Goal: Task Accomplishment & Management: Manage account settings

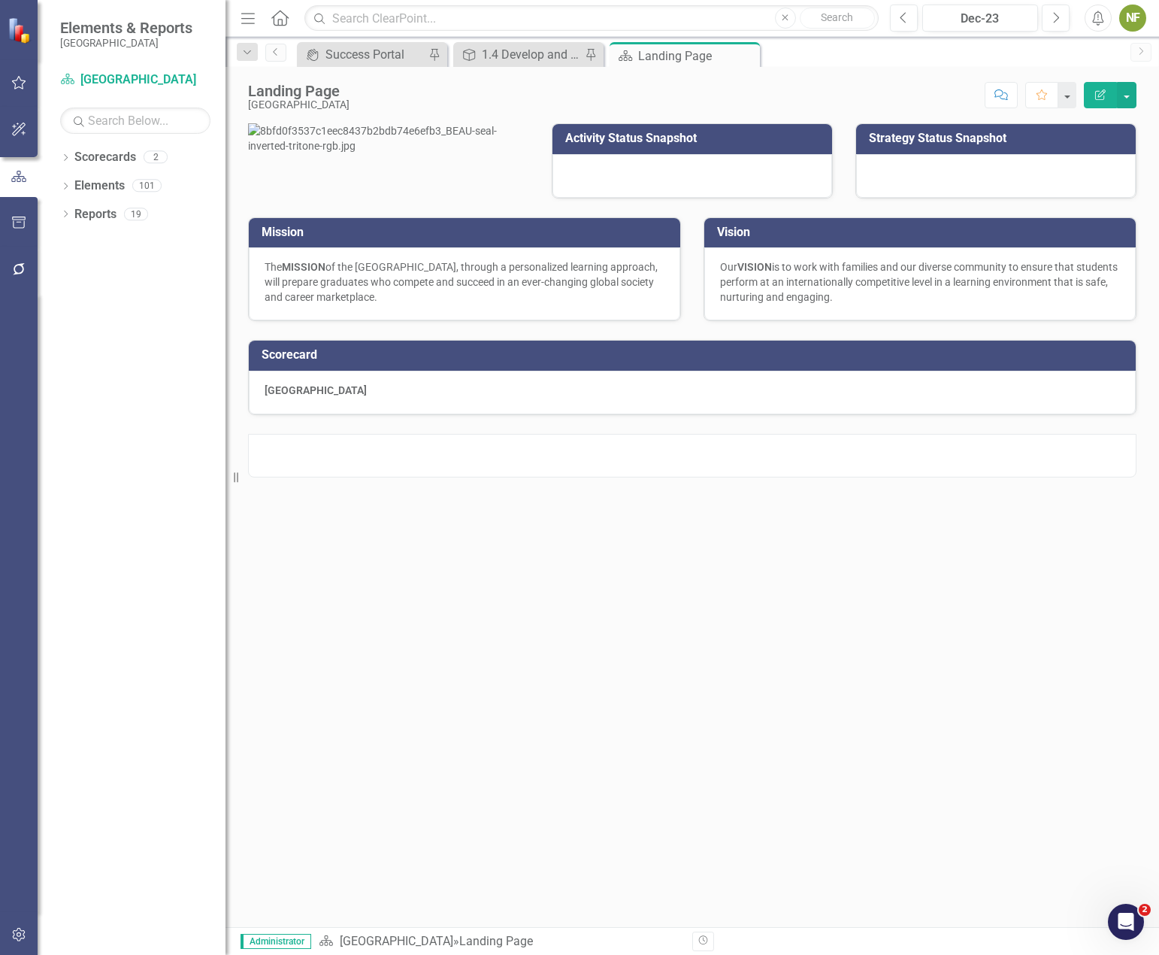
click at [25, 937] on icon "button" at bounding box center [18, 935] width 13 height 14
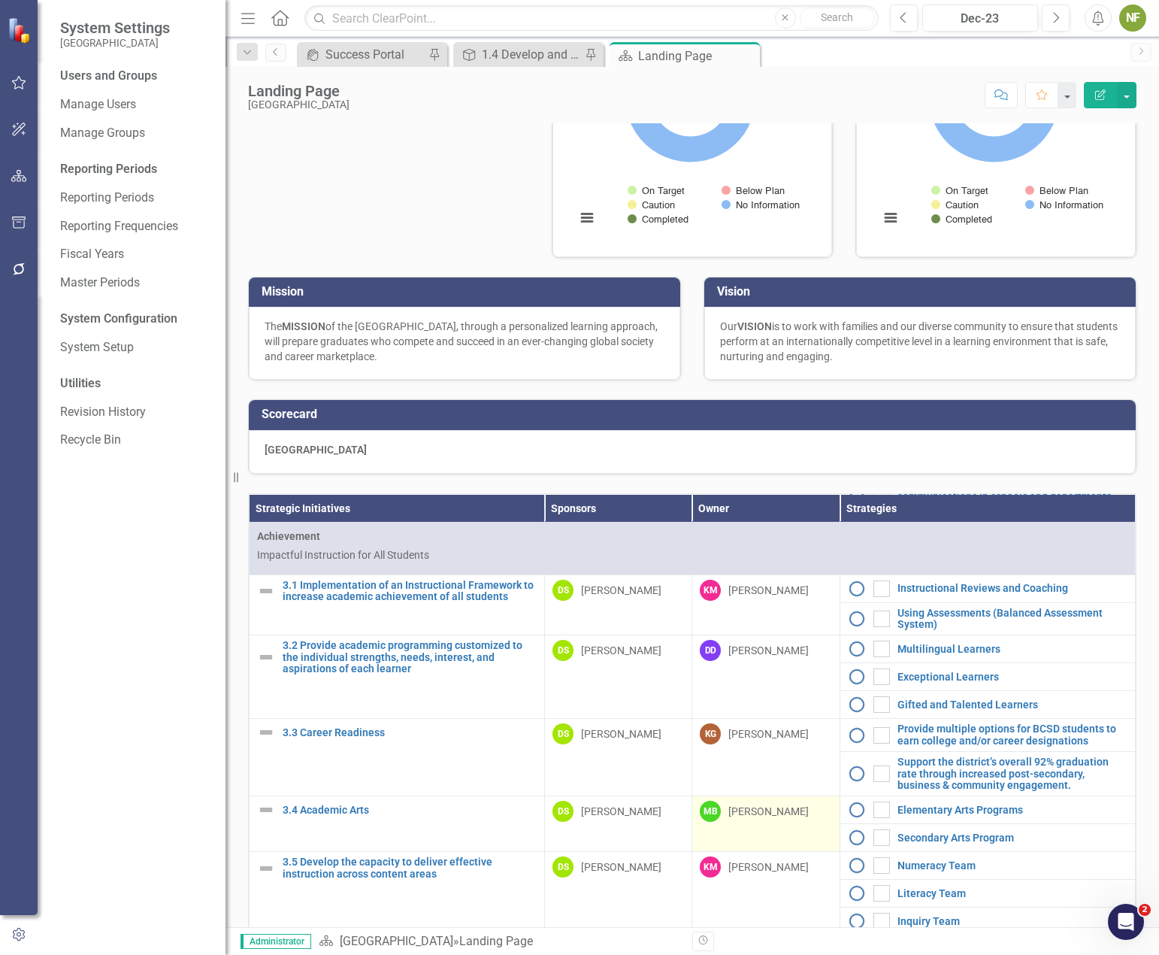
scroll to position [1127, 0]
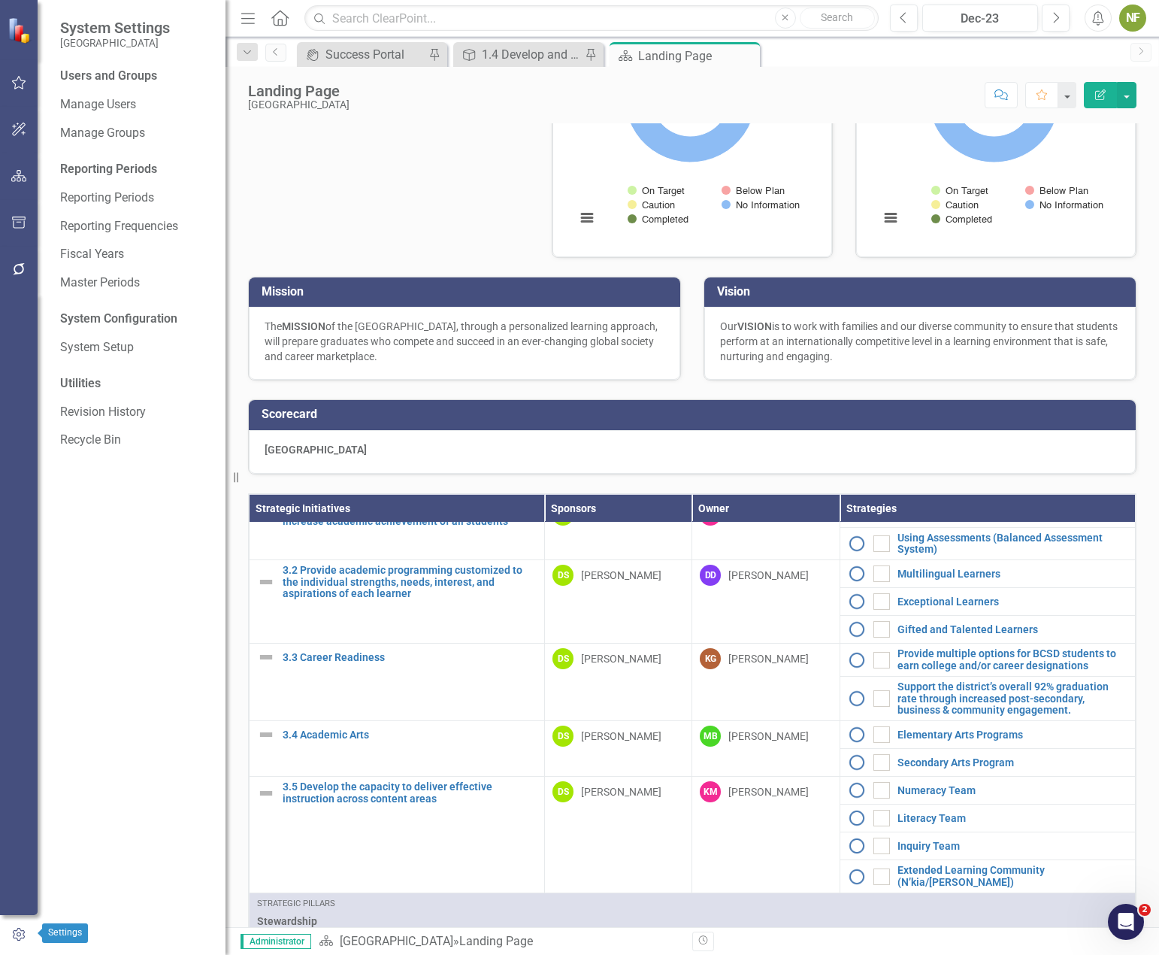
click at [16, 922] on div at bounding box center [19, 929] width 38 height 36
click at [23, 934] on icon "button" at bounding box center [19, 935] width 12 height 14
click at [92, 104] on link "Manage Users" at bounding box center [135, 104] width 150 height 17
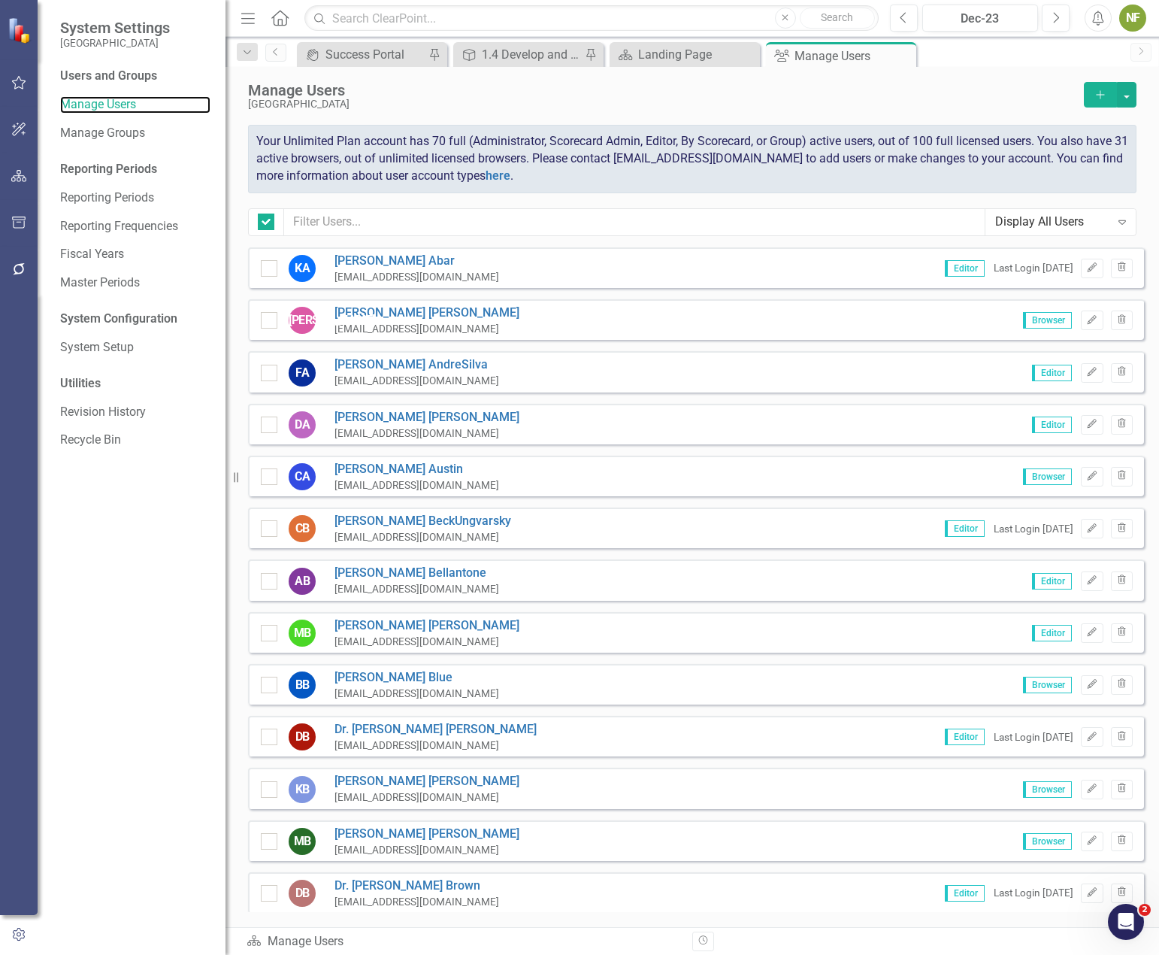
checkbox input "false"
click at [1086, 633] on icon "Edit" at bounding box center [1091, 632] width 11 height 9
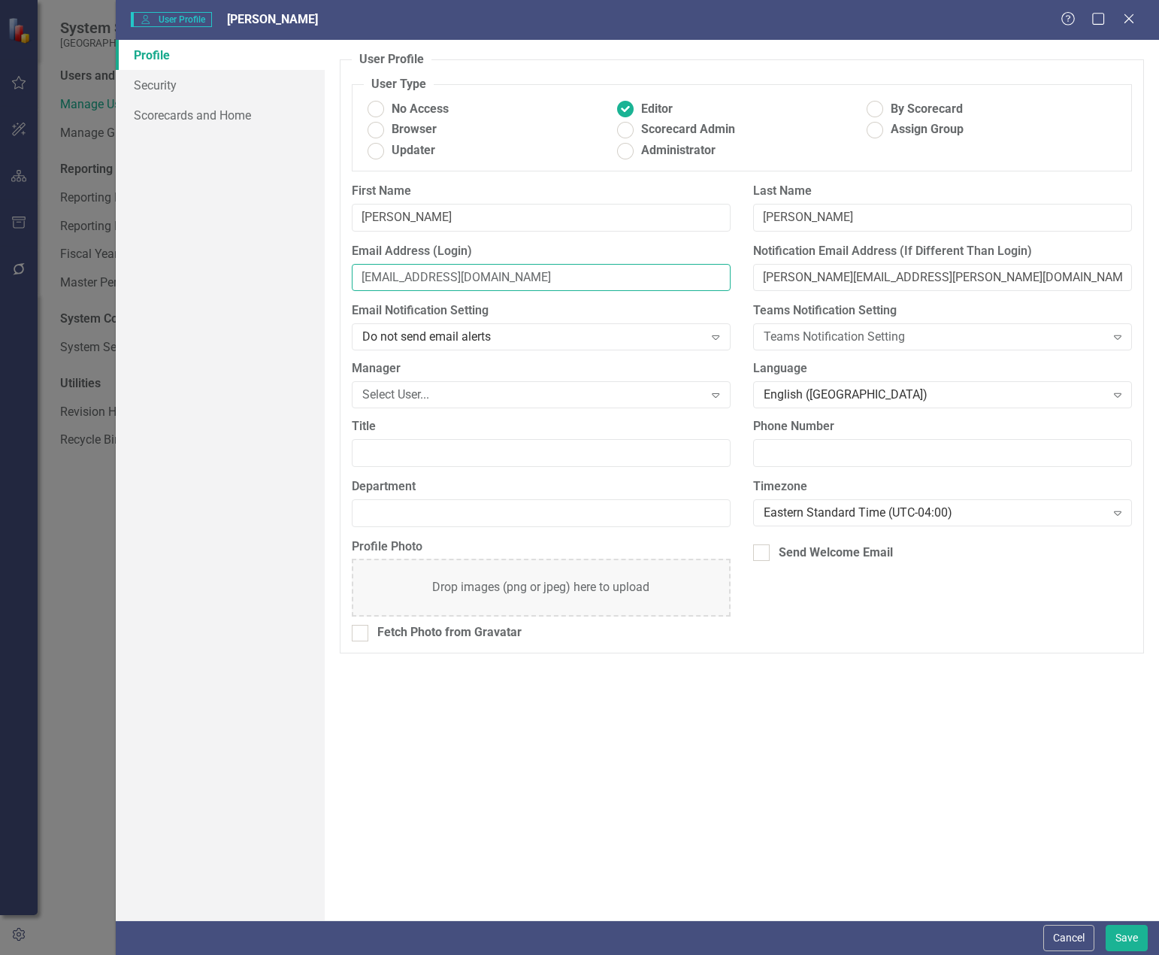
drag, startPoint x: 598, startPoint y: 268, endPoint x: 278, endPoint y: 253, distance: 319.8
click at [278, 253] on div "Profile Security Scorecards and Home User Profile ClearPoint has a wealth of op…" at bounding box center [637, 480] width 1043 height 880
click at [182, 111] on link "Scorecards and Home" at bounding box center [220, 115] width 209 height 30
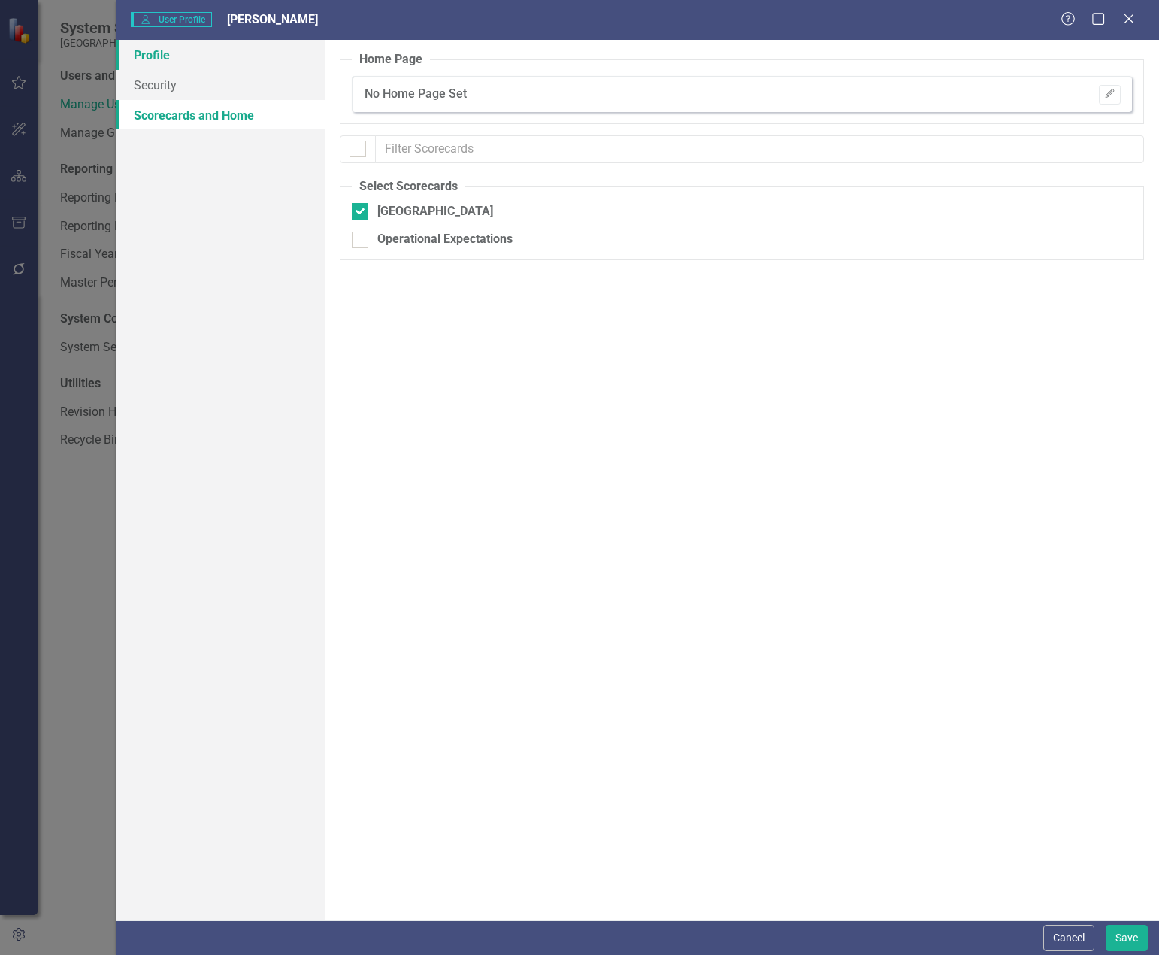
click at [169, 53] on link "Profile" at bounding box center [220, 55] width 209 height 30
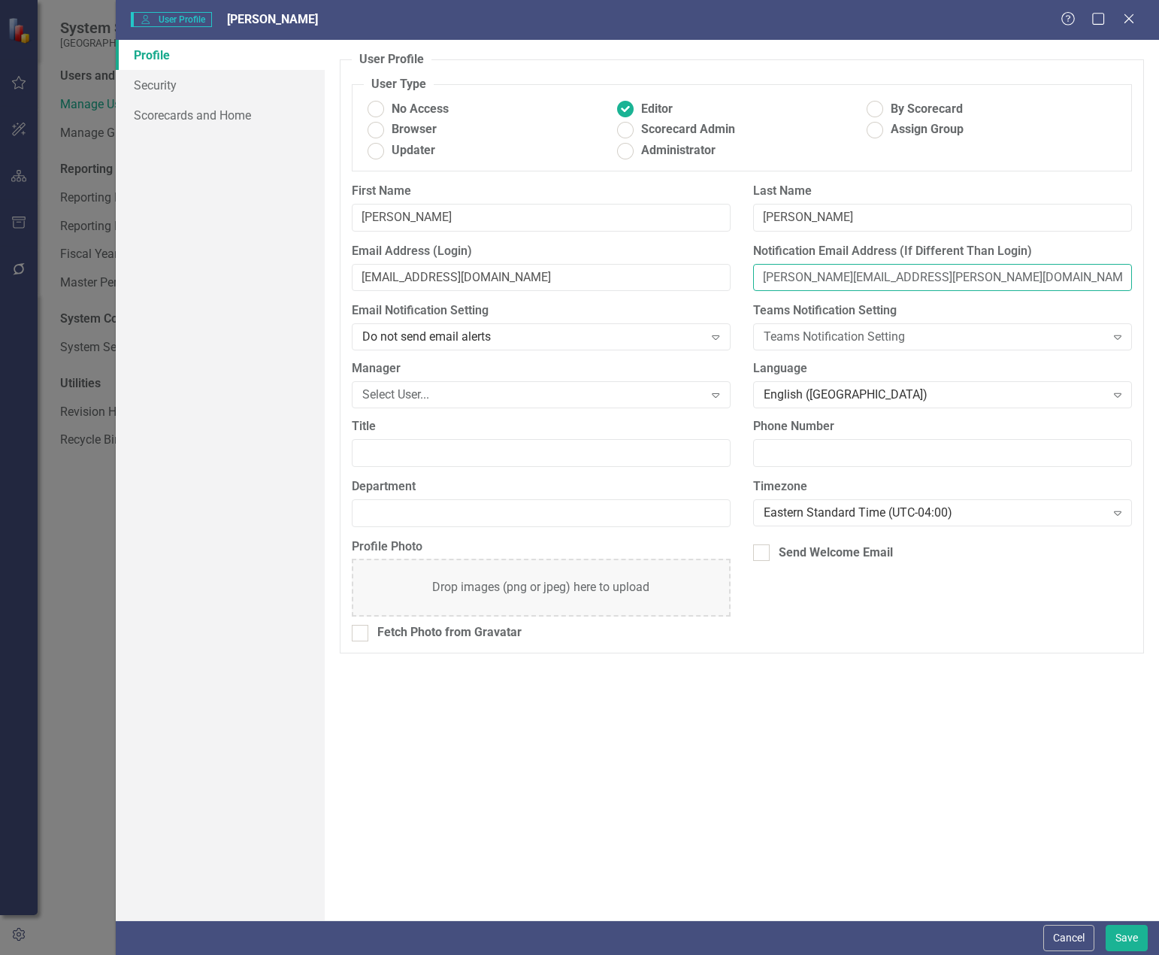
click at [843, 277] on input "[PERSON_NAME][EMAIL_ADDRESS][PERSON_NAME][DOMAIN_NAME]" at bounding box center [942, 278] width 379 height 28
click at [844, 280] on input "[PERSON_NAME][EMAIL_ADDRESS][PERSON_NAME][DOMAIN_NAME]" at bounding box center [942, 278] width 379 height 28
click at [832, 273] on input "[PERSON_NAME][EMAIL_ADDRESS][PERSON_NAME][DOMAIN_NAME]" at bounding box center [942, 278] width 379 height 28
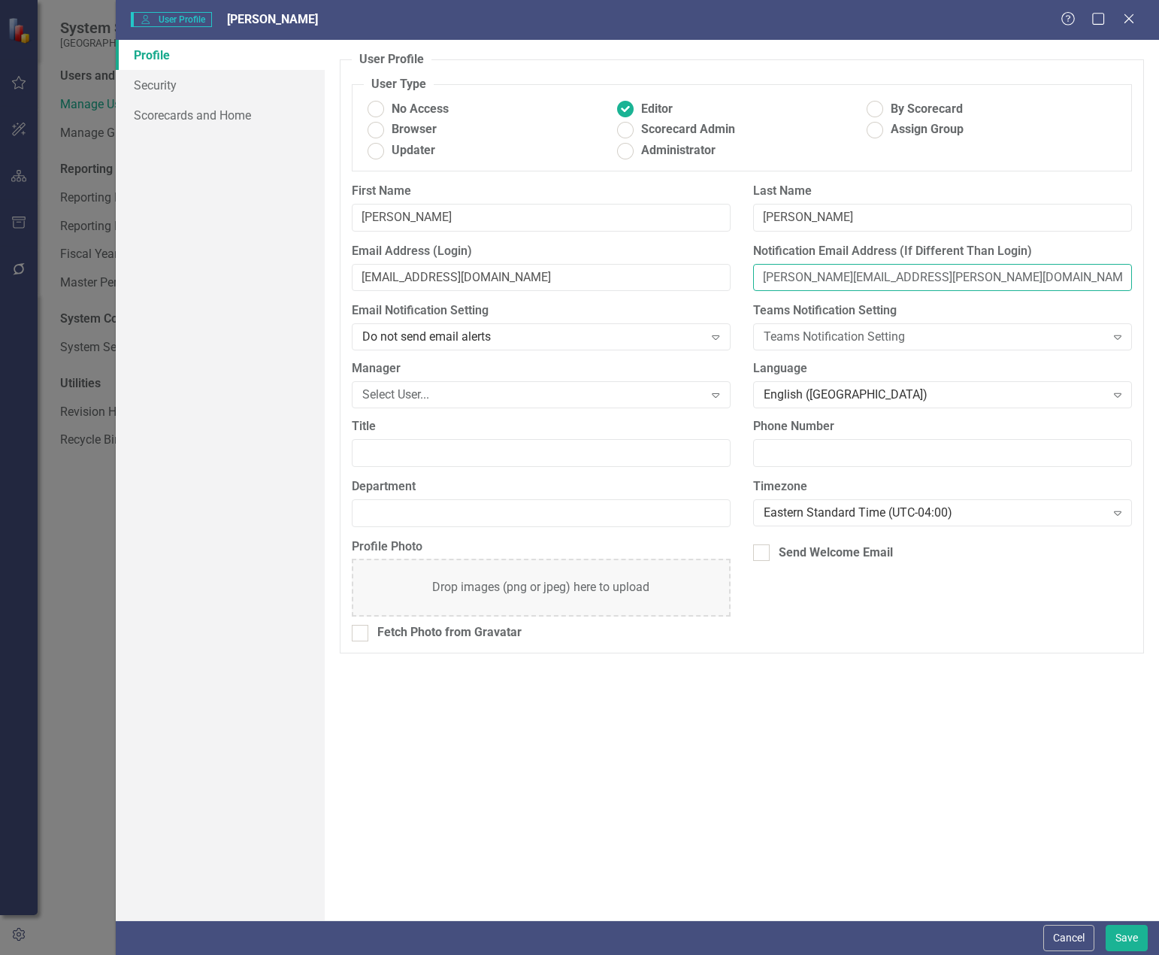
click at [832, 273] on input "[PERSON_NAME][EMAIL_ADDRESS][PERSON_NAME][DOMAIN_NAME]" at bounding box center [942, 278] width 379 height 28
click at [404, 274] on input "0811matthewt@beaufort.k12.sc.us" at bounding box center [541, 278] width 379 height 28
paste input "Matthew.Benner"
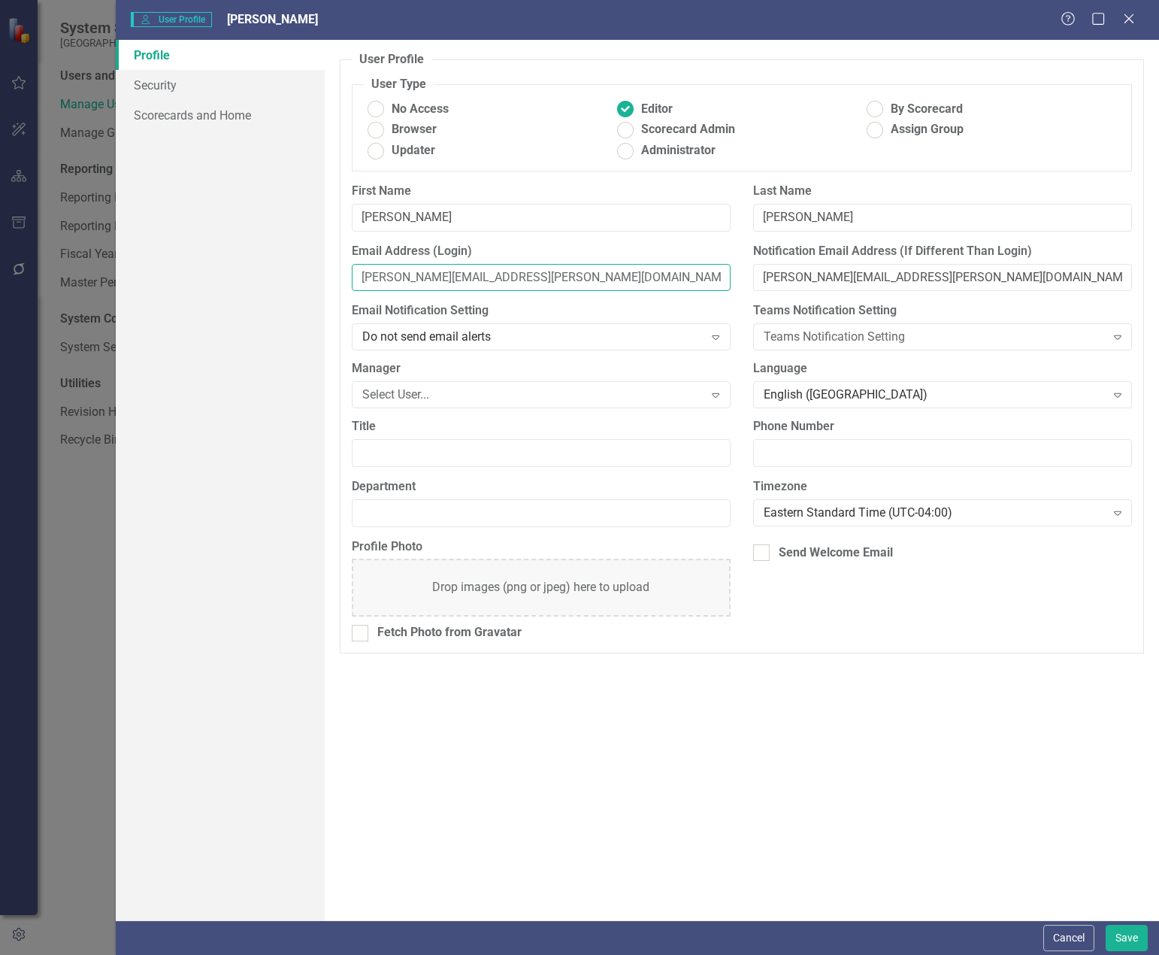
type input "[PERSON_NAME][EMAIL_ADDRESS][PERSON_NAME][DOMAIN_NAME]"
click at [837, 279] on input "[PERSON_NAME][EMAIL_ADDRESS][PERSON_NAME][DOMAIN_NAME]" at bounding box center [942, 278] width 379 height 28
click at [742, 298] on div "Notification Email Address (If Different Than Login)" at bounding box center [942, 273] width 401 height 60
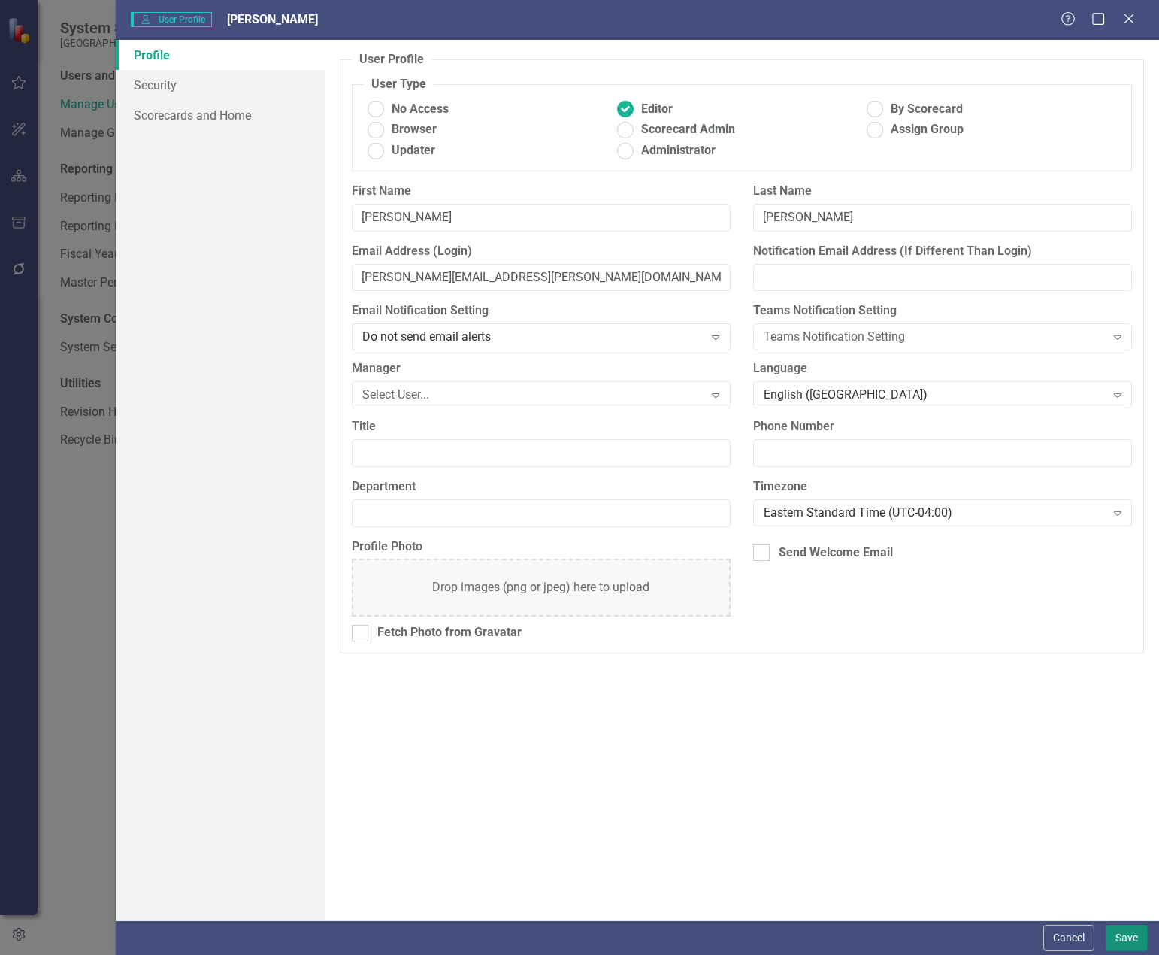
click at [1122, 938] on button "Save" at bounding box center [1127, 938] width 42 height 26
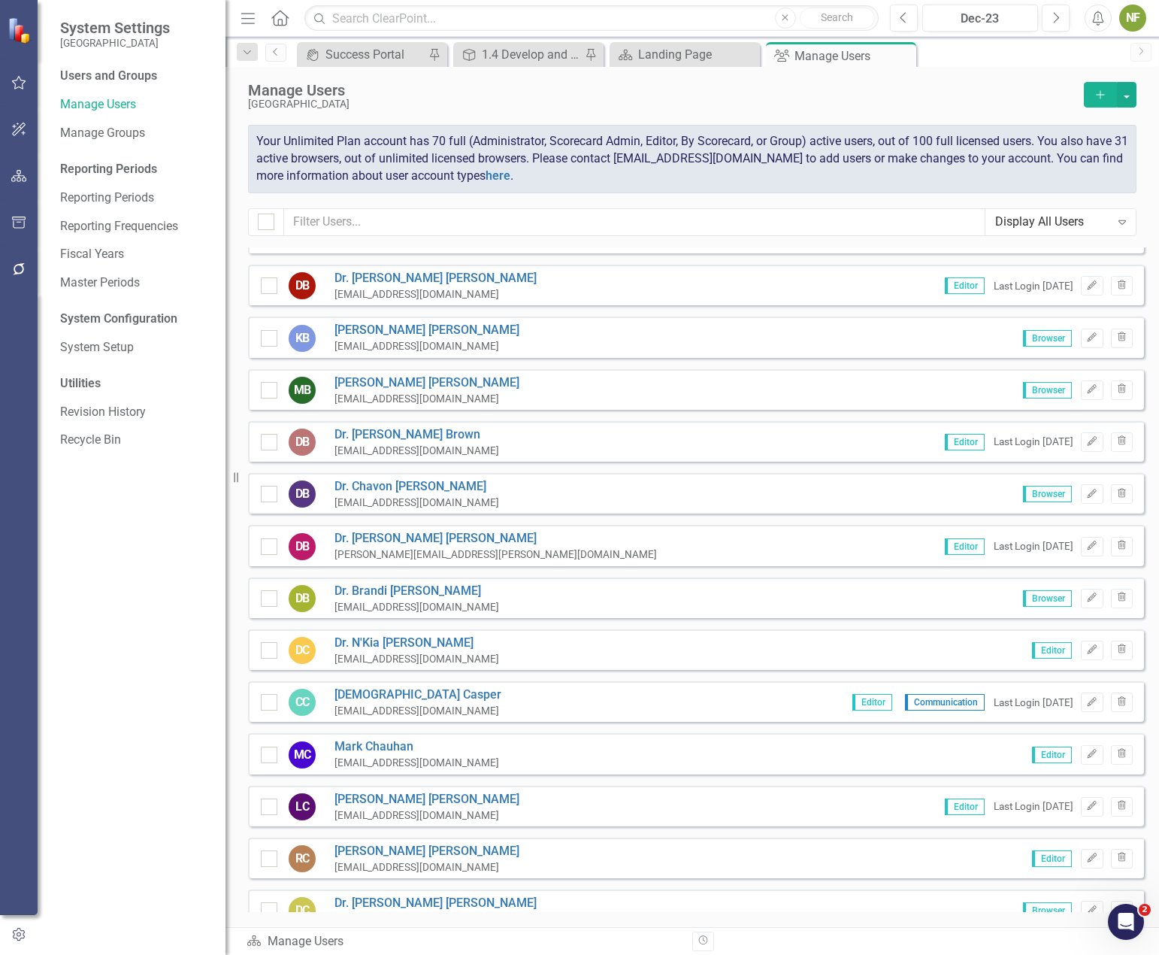
scroll to position [526, 0]
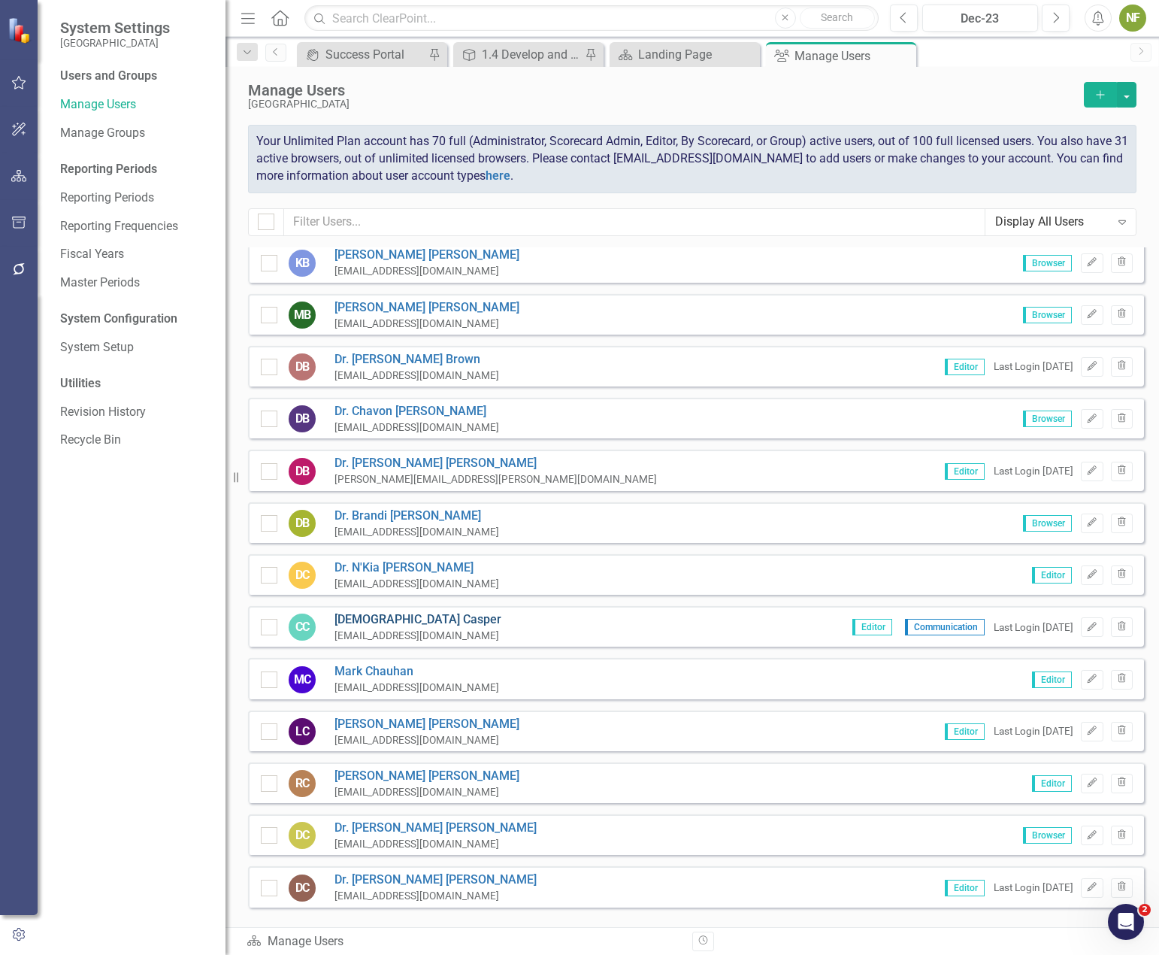
click at [396, 619] on link "Cristin Casper" at bounding box center [417, 619] width 167 height 17
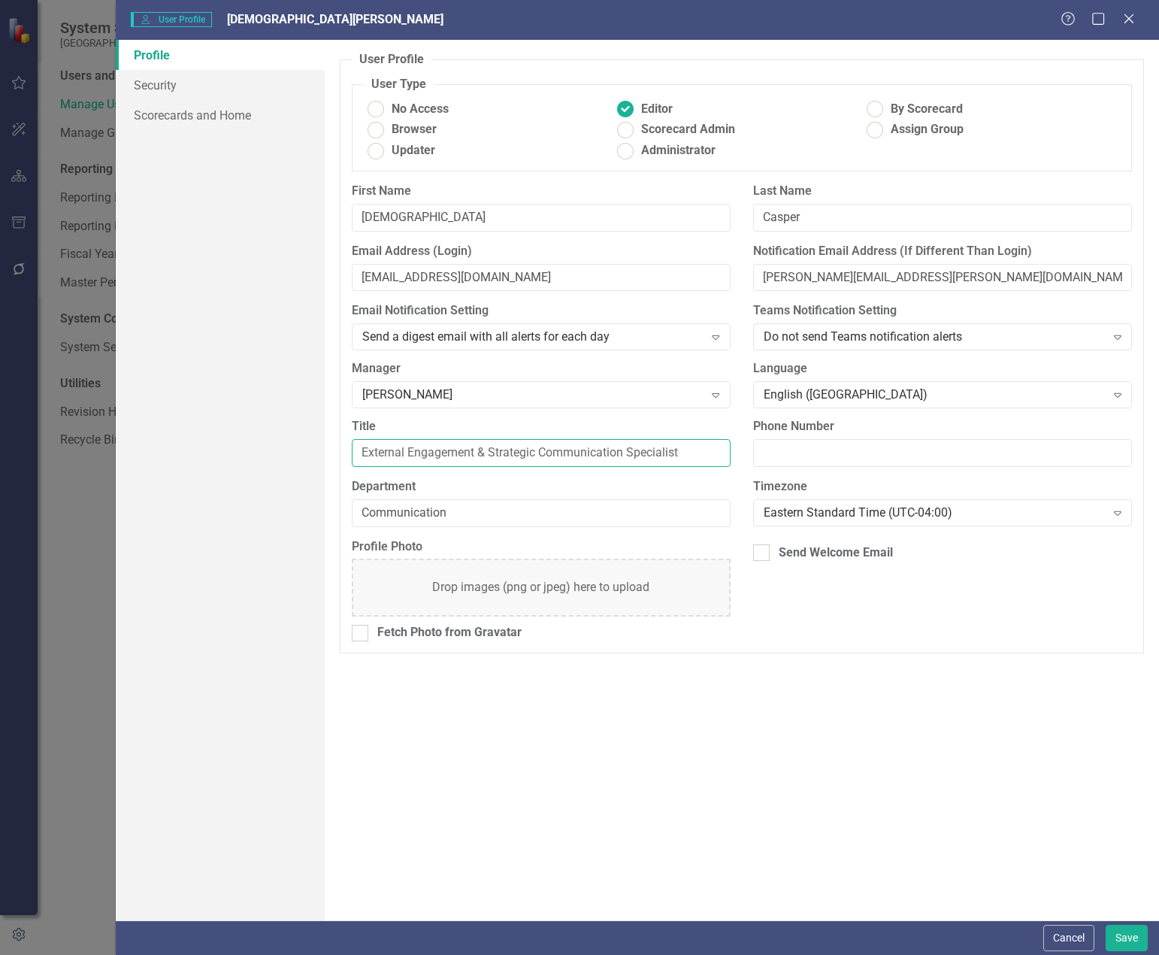
click at [474, 447] on input "External Engagement & Strategic Communication Specialist" at bounding box center [541, 453] width 379 height 28
click at [300, 455] on div "Profile Security Scorecards and Home" at bounding box center [220, 480] width 209 height 880
click at [210, 86] on link "Security" at bounding box center [220, 85] width 209 height 30
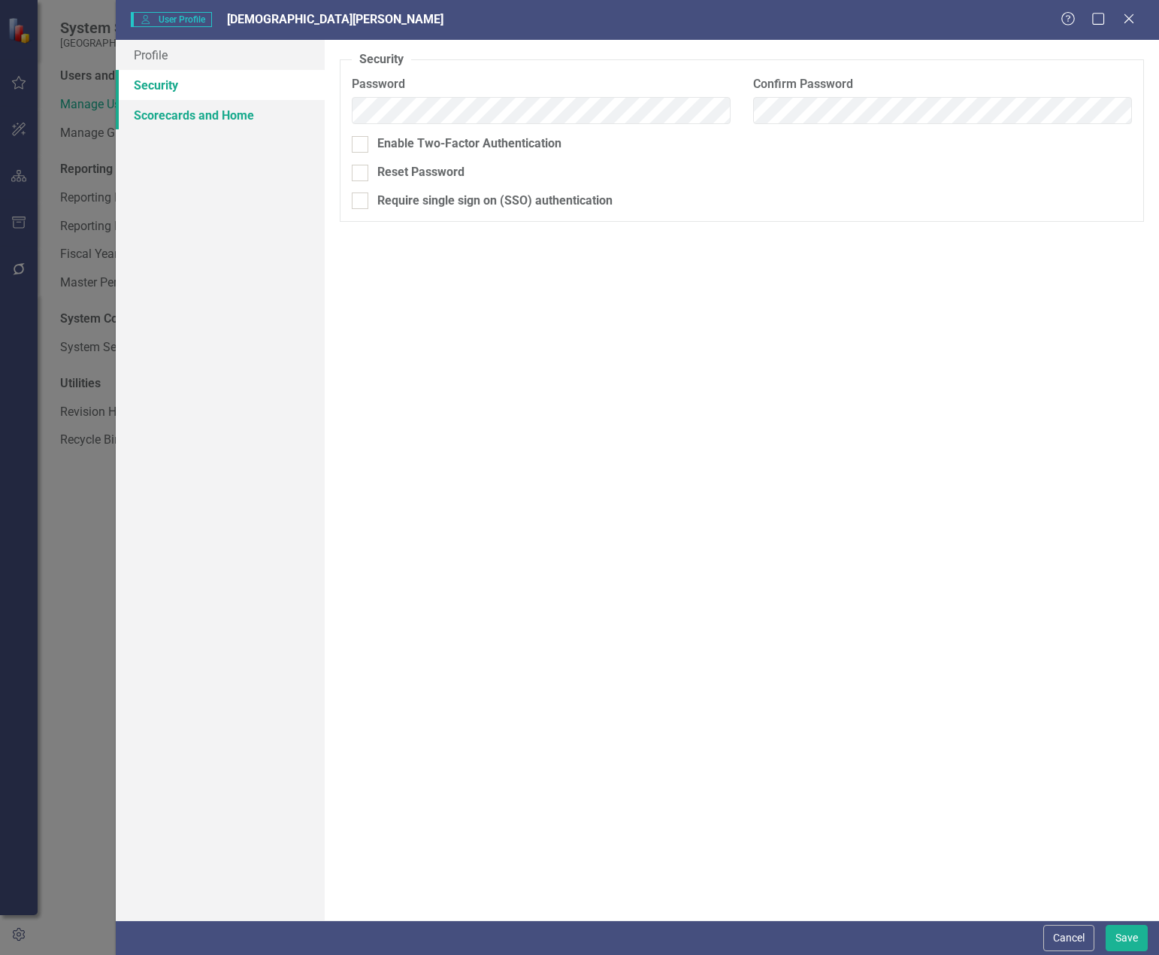
click at [198, 109] on link "Scorecards and Home" at bounding box center [220, 115] width 209 height 30
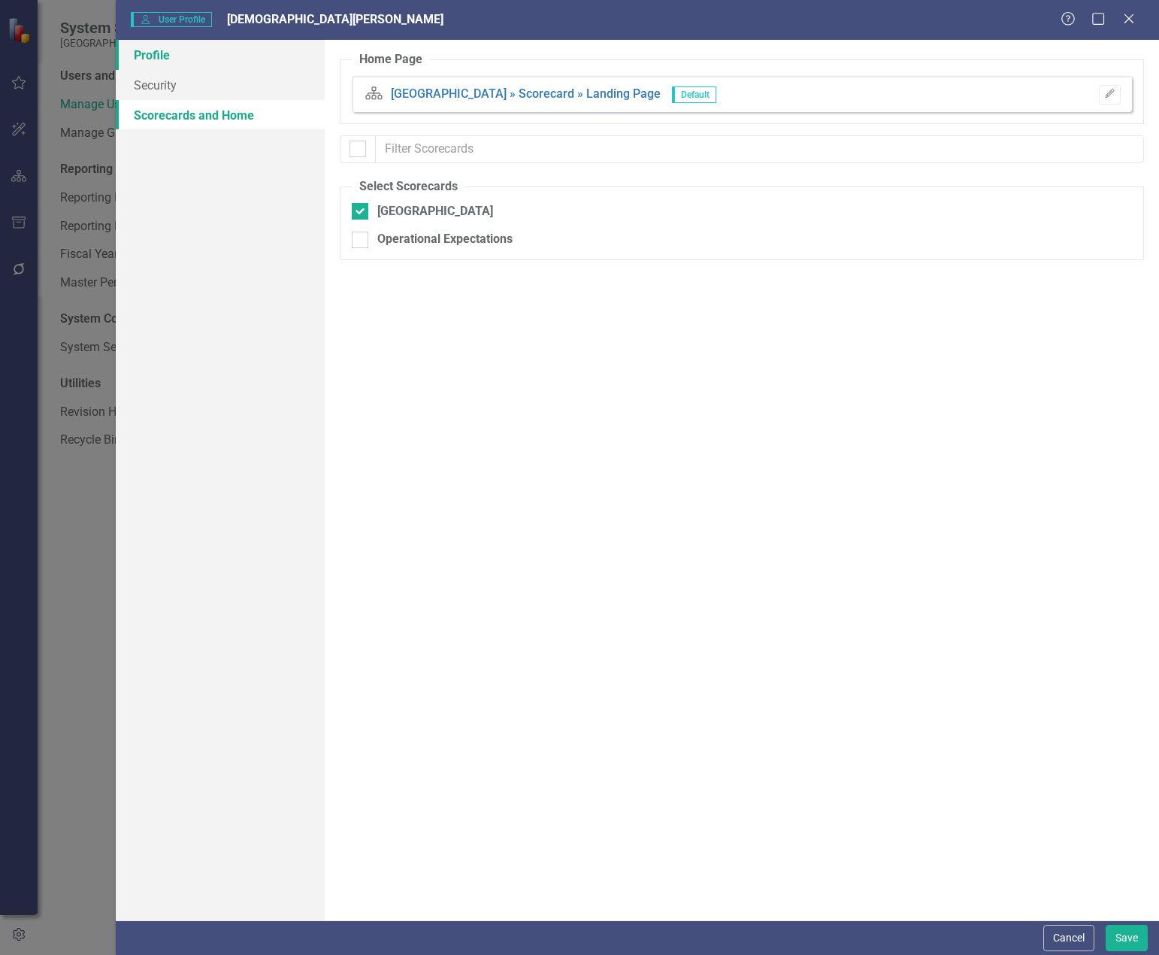
click at [192, 57] on link "Profile" at bounding box center [220, 55] width 209 height 30
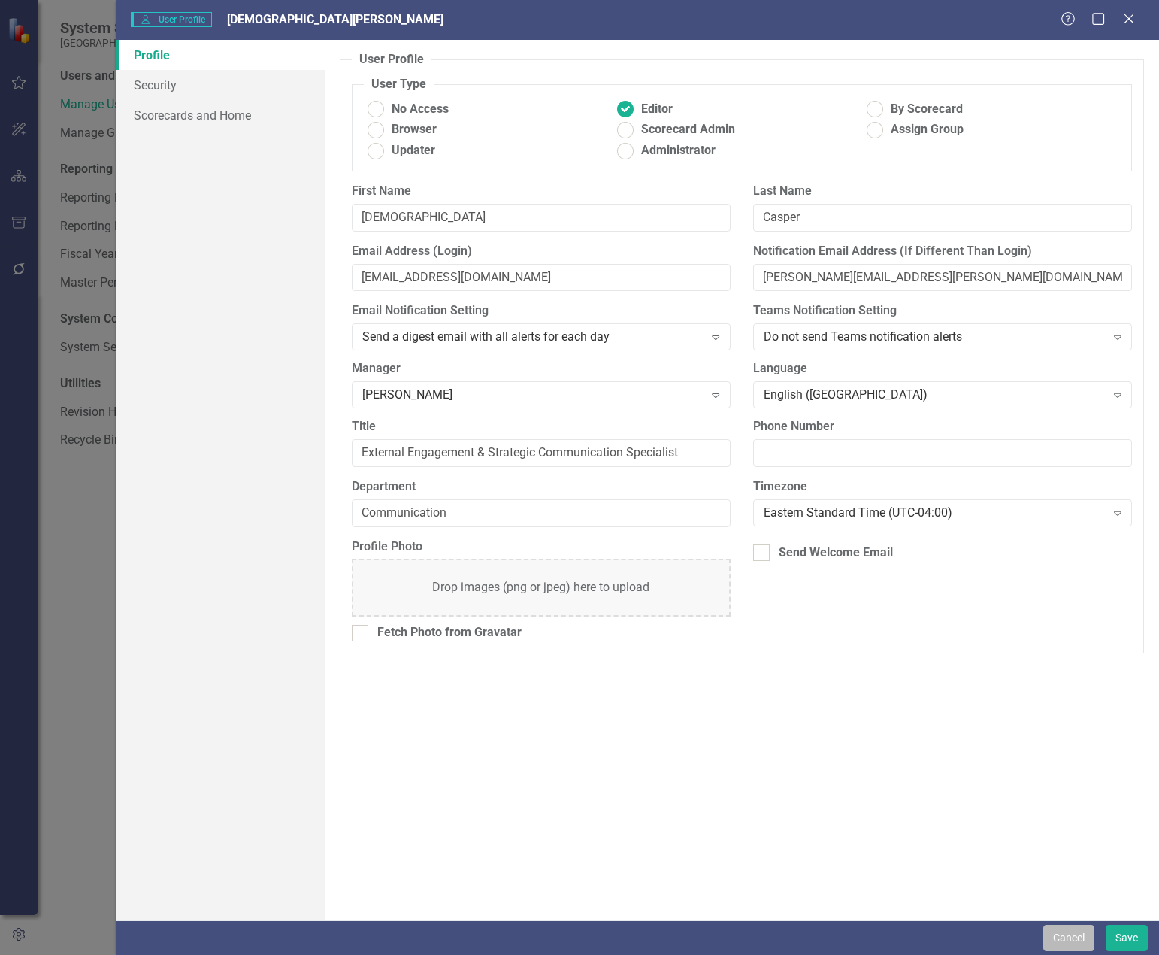
click at [1057, 940] on button "Cancel" at bounding box center [1068, 938] width 51 height 26
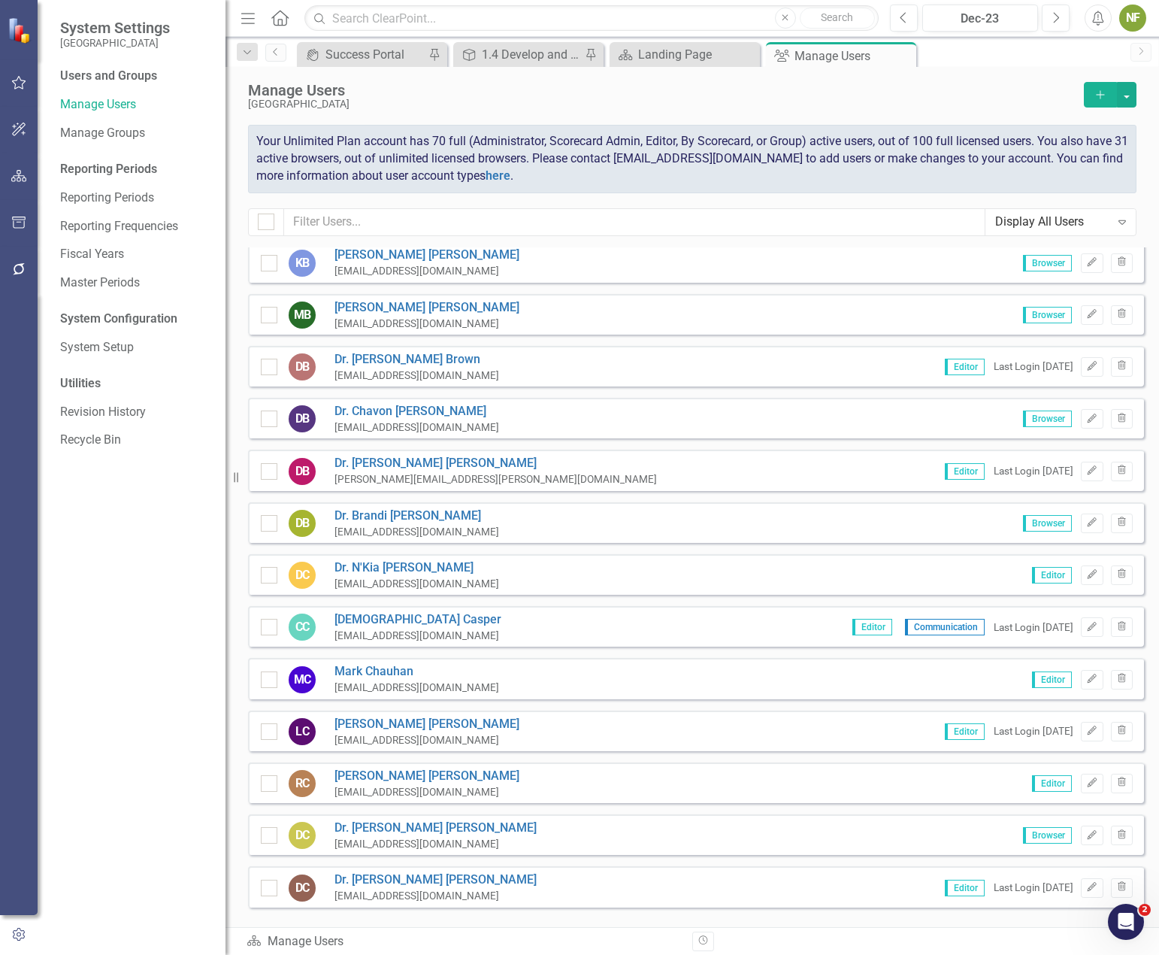
click at [909, 628] on span "Communication" at bounding box center [945, 627] width 80 height 17
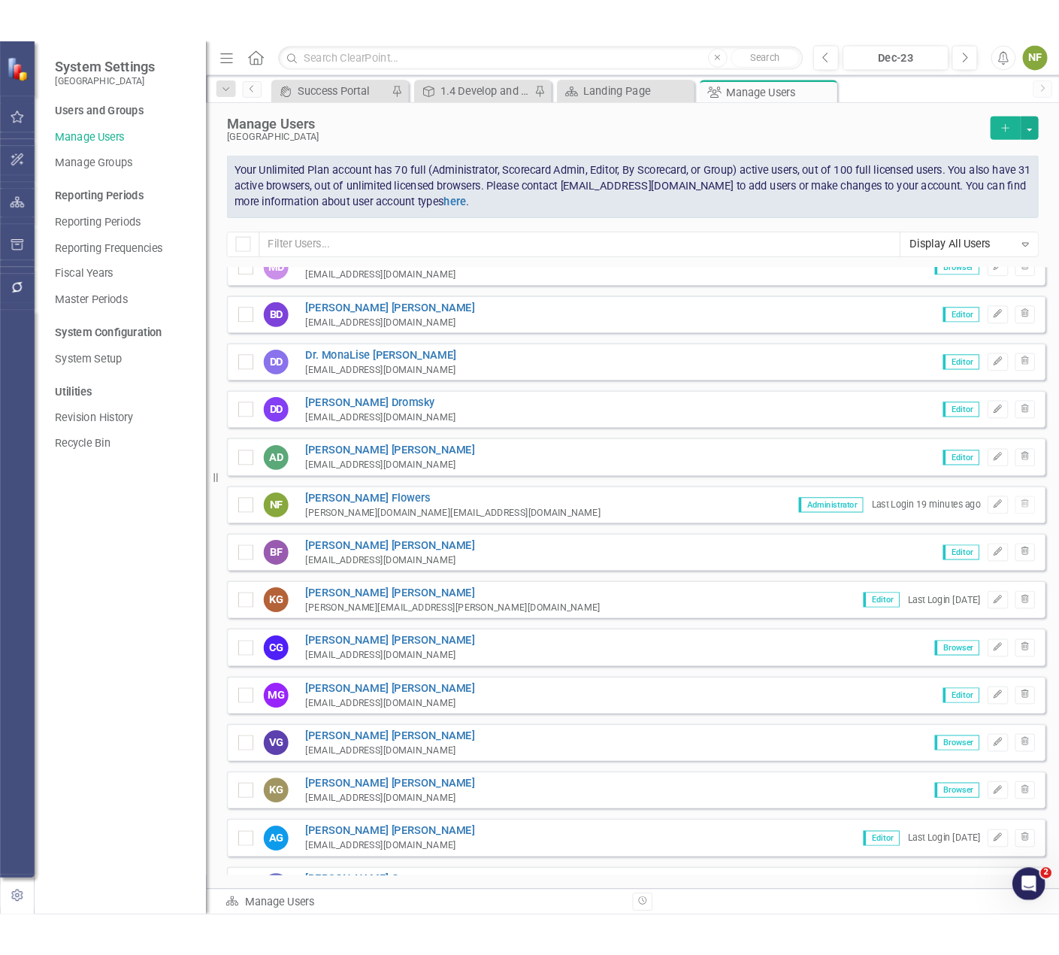
scroll to position [0, 0]
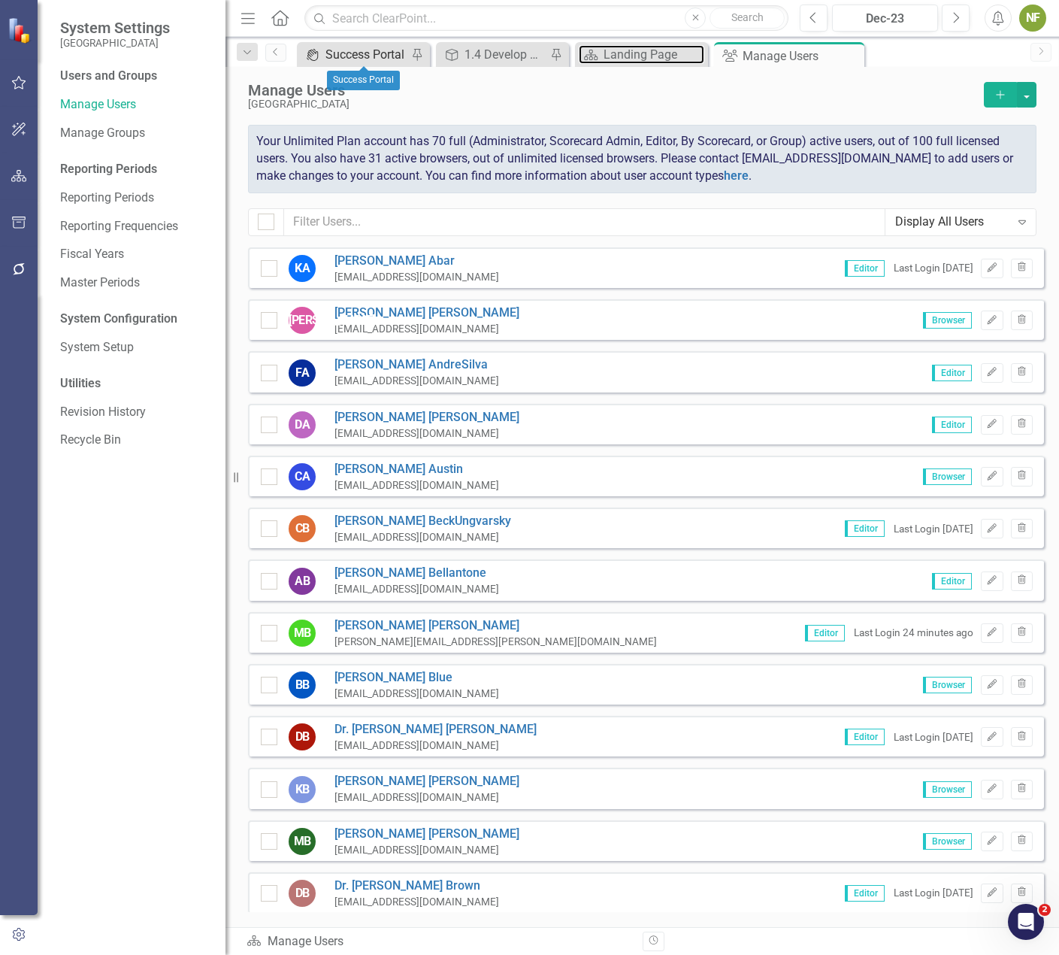
drag, startPoint x: 656, startPoint y: 57, endPoint x: 394, endPoint y: 51, distance: 262.4
click at [394, 51] on div "icon.portal Success Portal Pin Strategic Initiatives 1.4 Develop and implement …" at bounding box center [658, 54] width 729 height 24
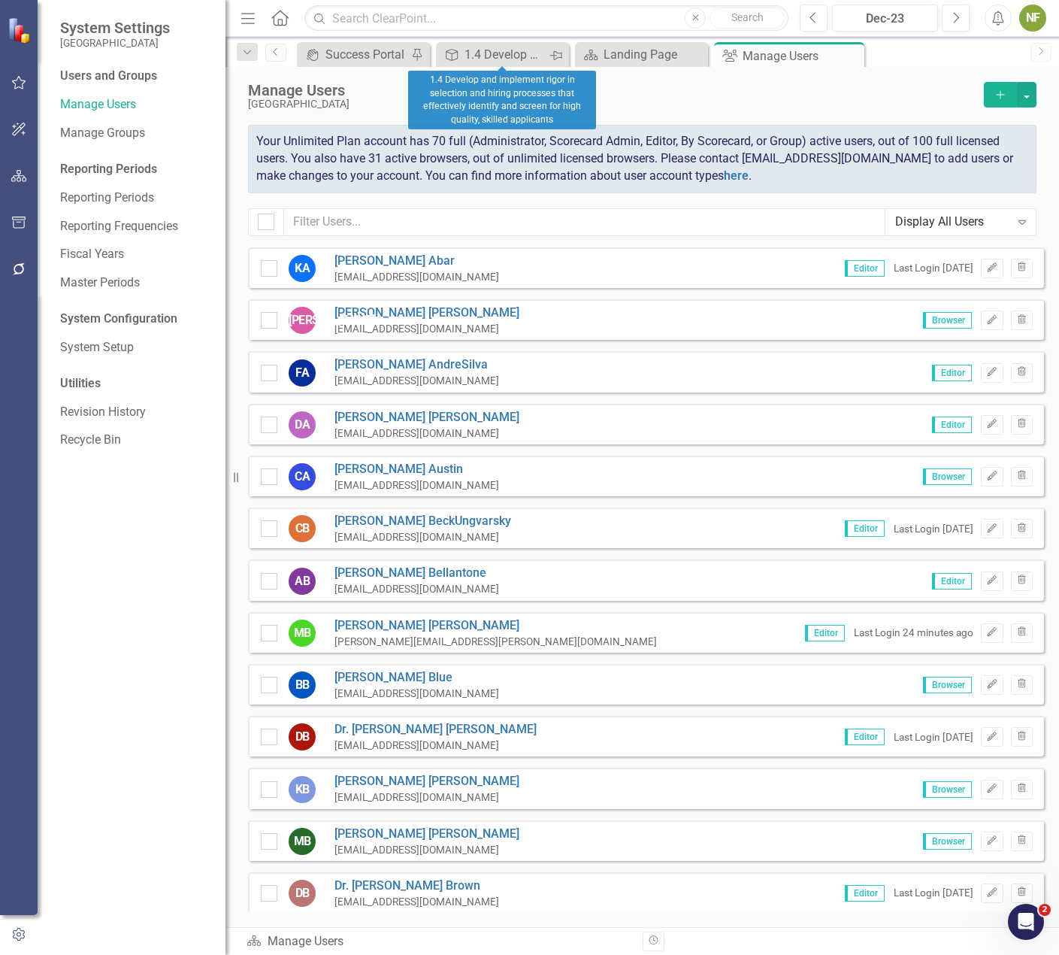
click at [555, 51] on icon "Pin" at bounding box center [555, 55] width 12 height 15
click at [560, 51] on icon "Close" at bounding box center [555, 55] width 15 height 12
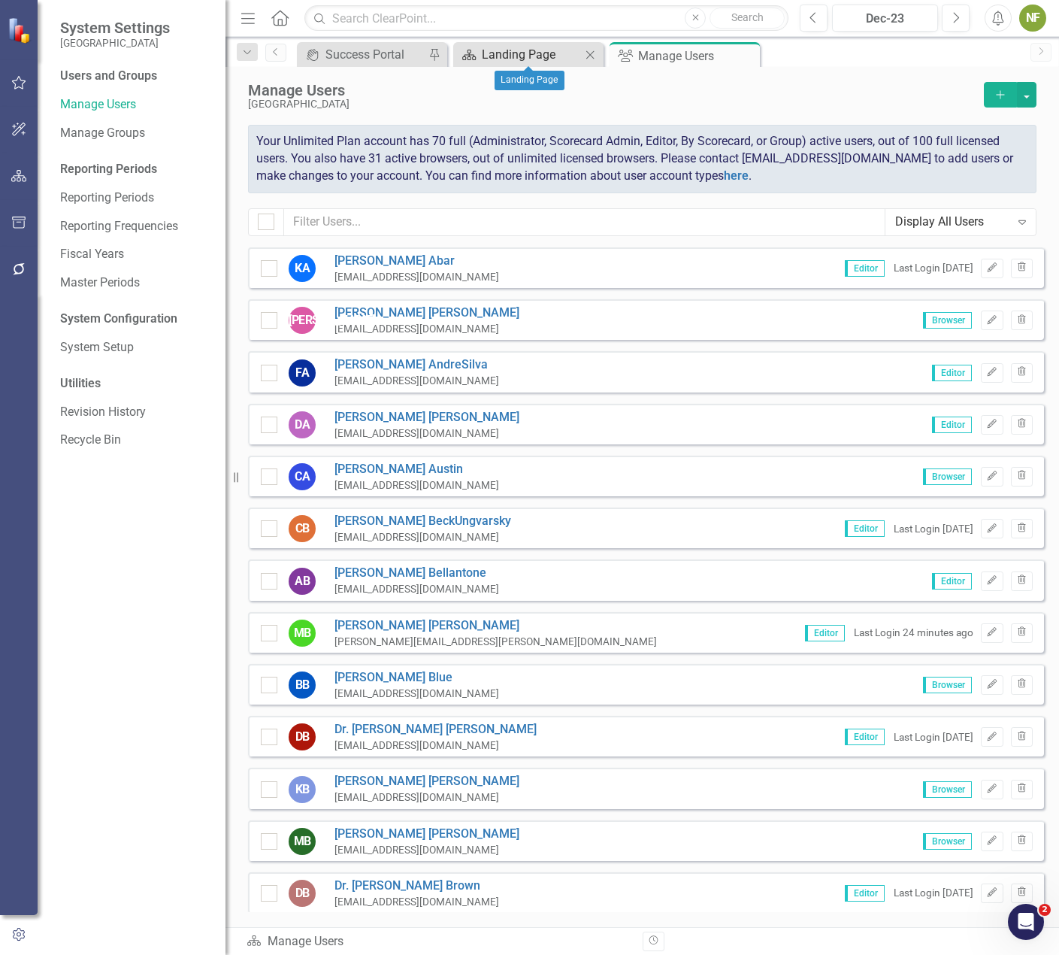
click at [550, 54] on div "Landing Page" at bounding box center [531, 54] width 99 height 19
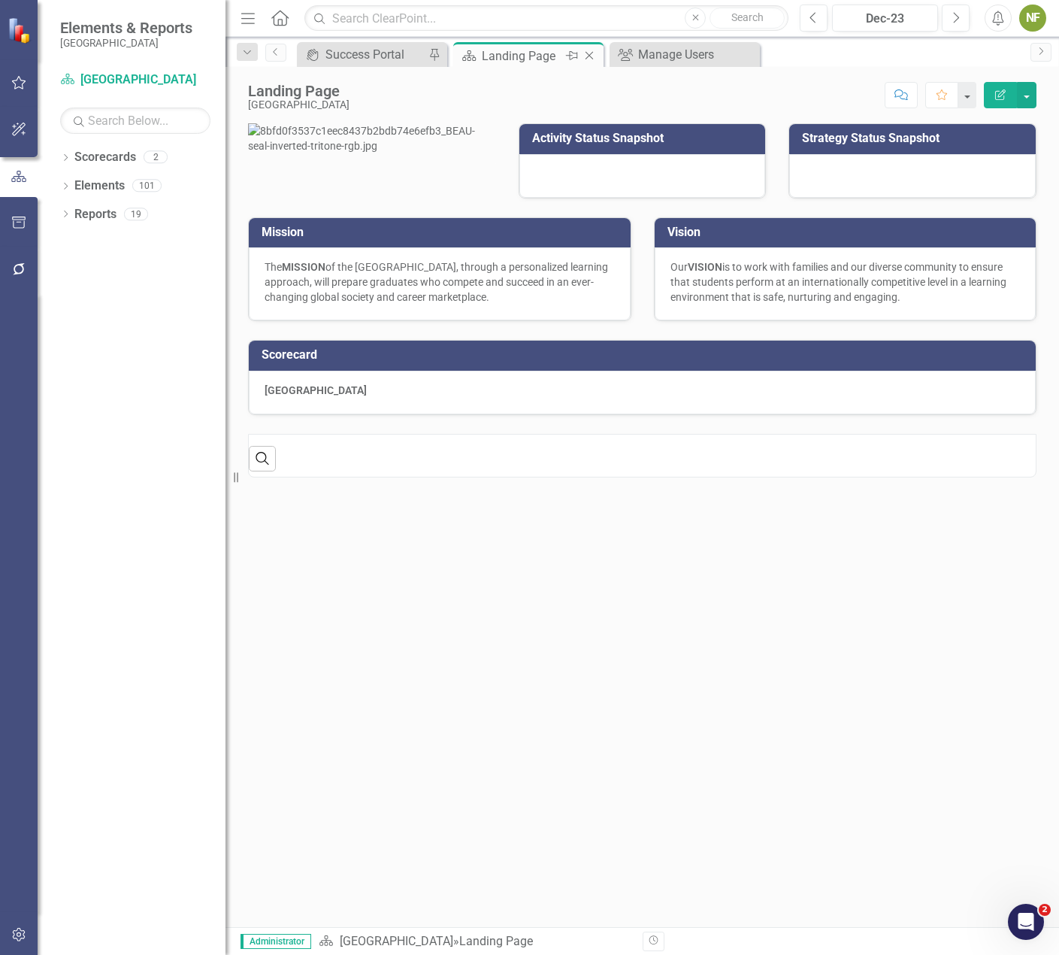
click at [576, 56] on icon "Pin" at bounding box center [572, 55] width 12 height 15
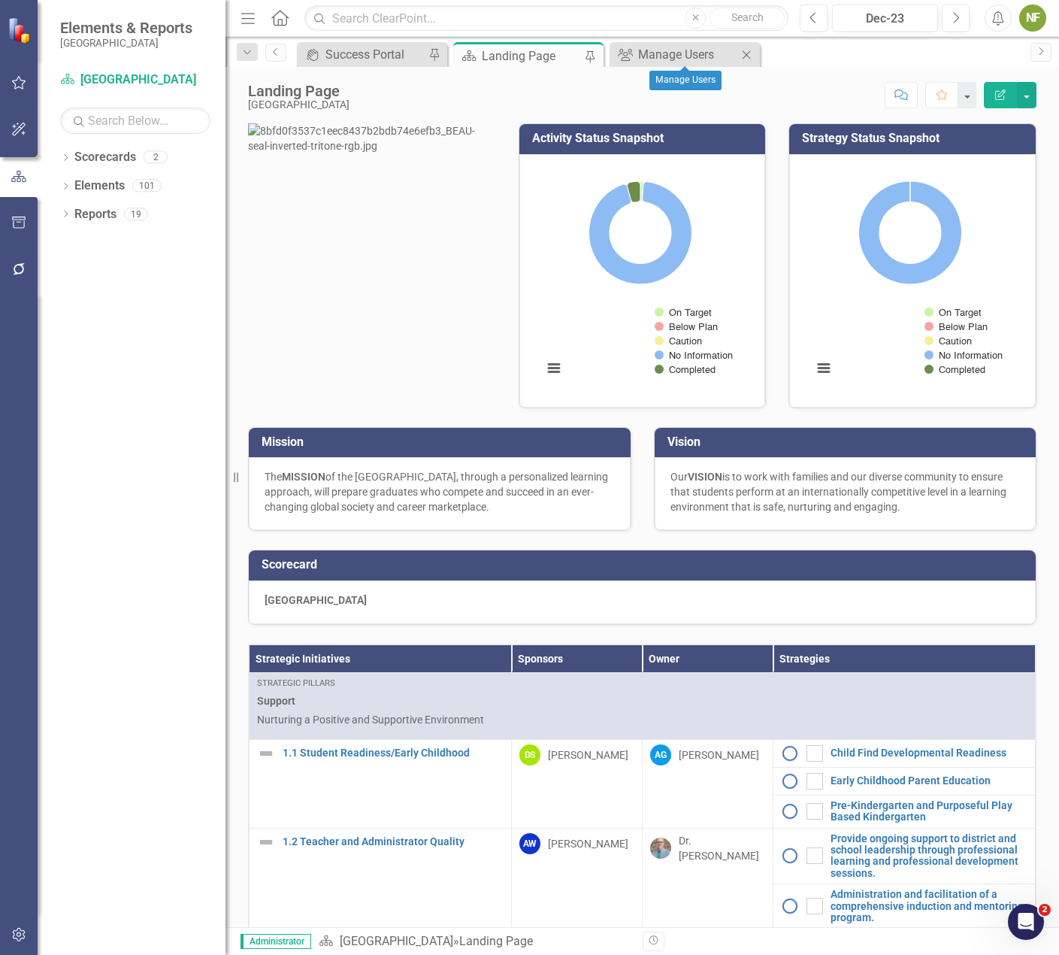
click at [704, 65] on div "Group Manage Users Close" at bounding box center [685, 54] width 150 height 25
click at [698, 55] on div "Manage Users" at bounding box center [687, 54] width 99 height 19
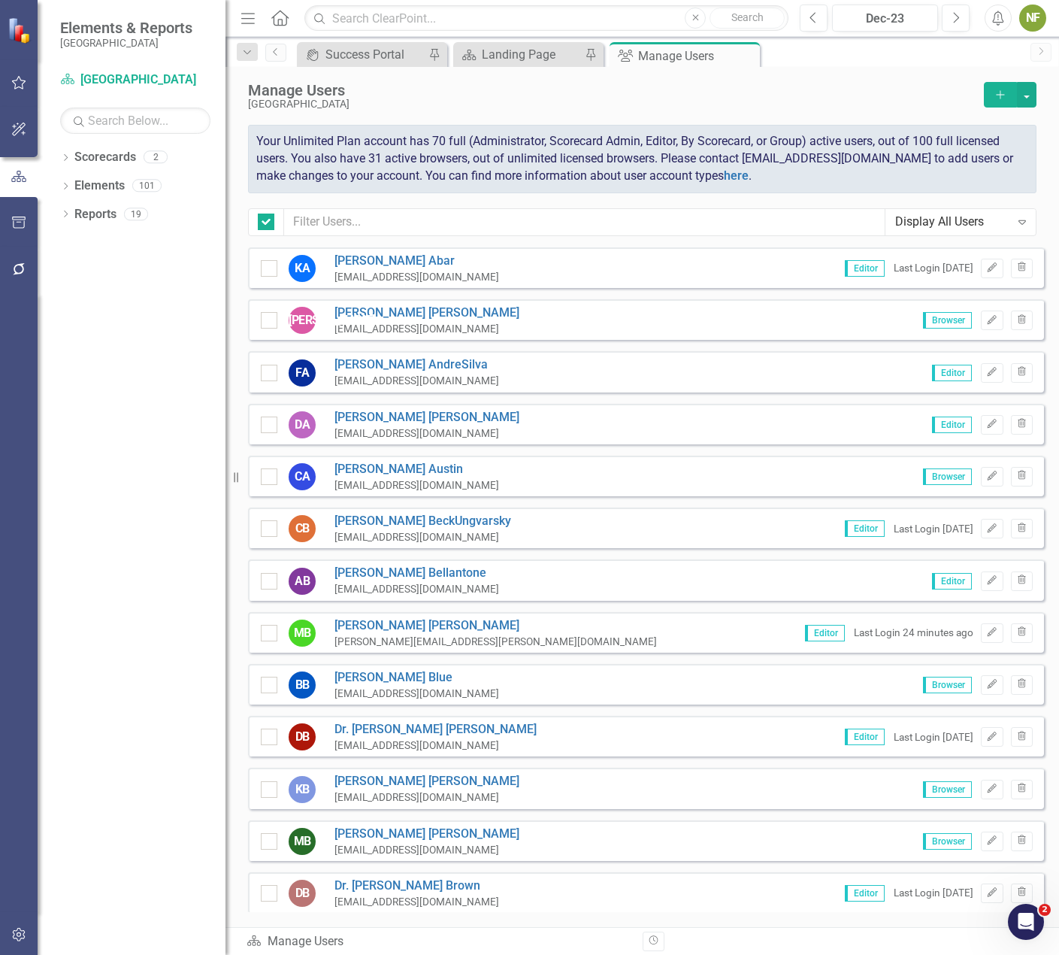
checkbox input "false"
click at [751, 57] on icon "Close" at bounding box center [745, 56] width 15 height 12
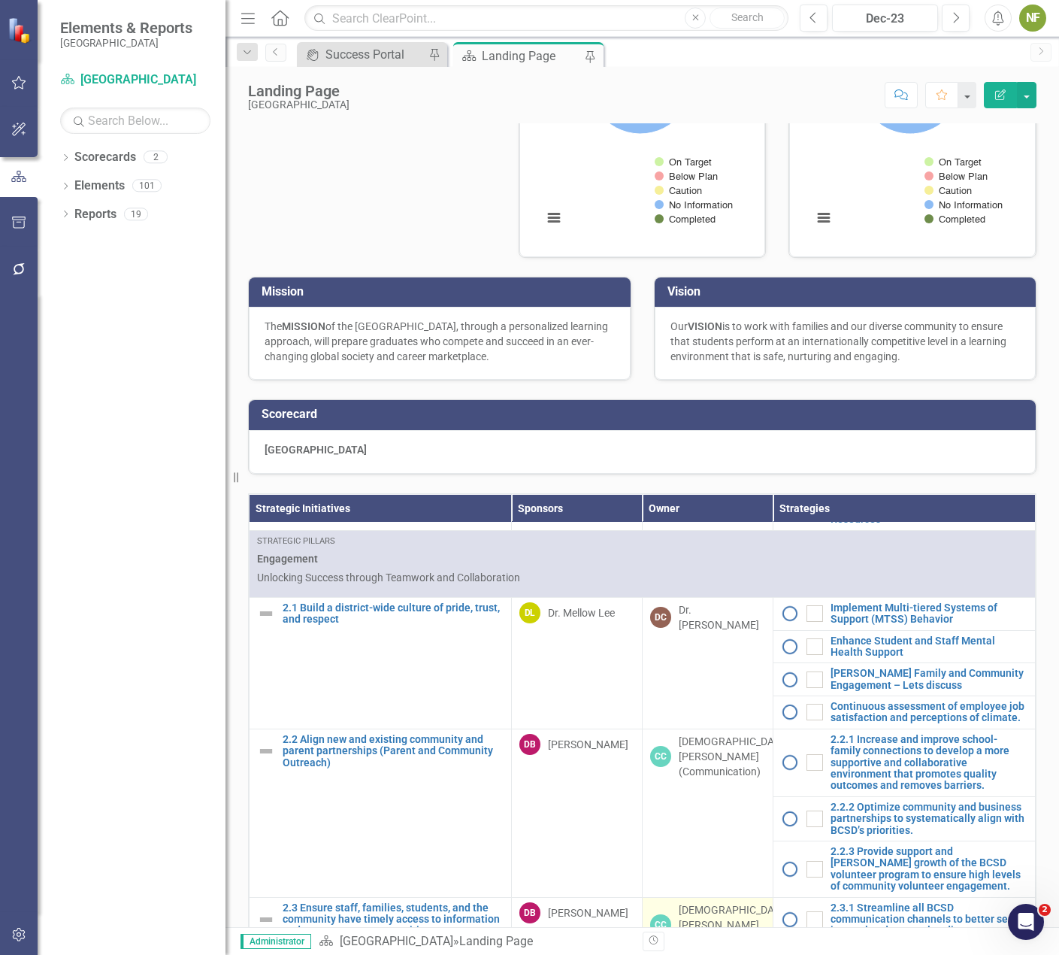
scroll to position [827, 0]
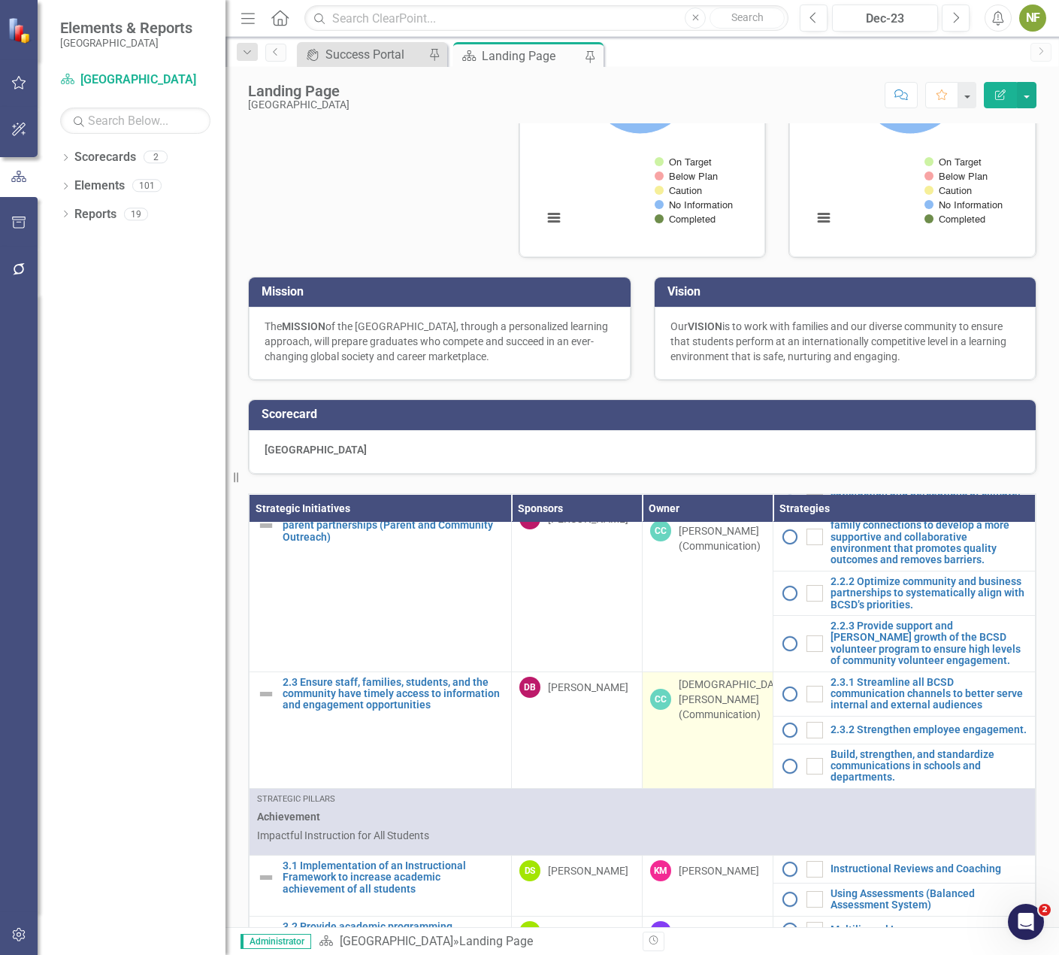
click at [707, 722] on div "[DEMOGRAPHIC_DATA][PERSON_NAME] (Communication)" at bounding box center [734, 698] width 110 height 45
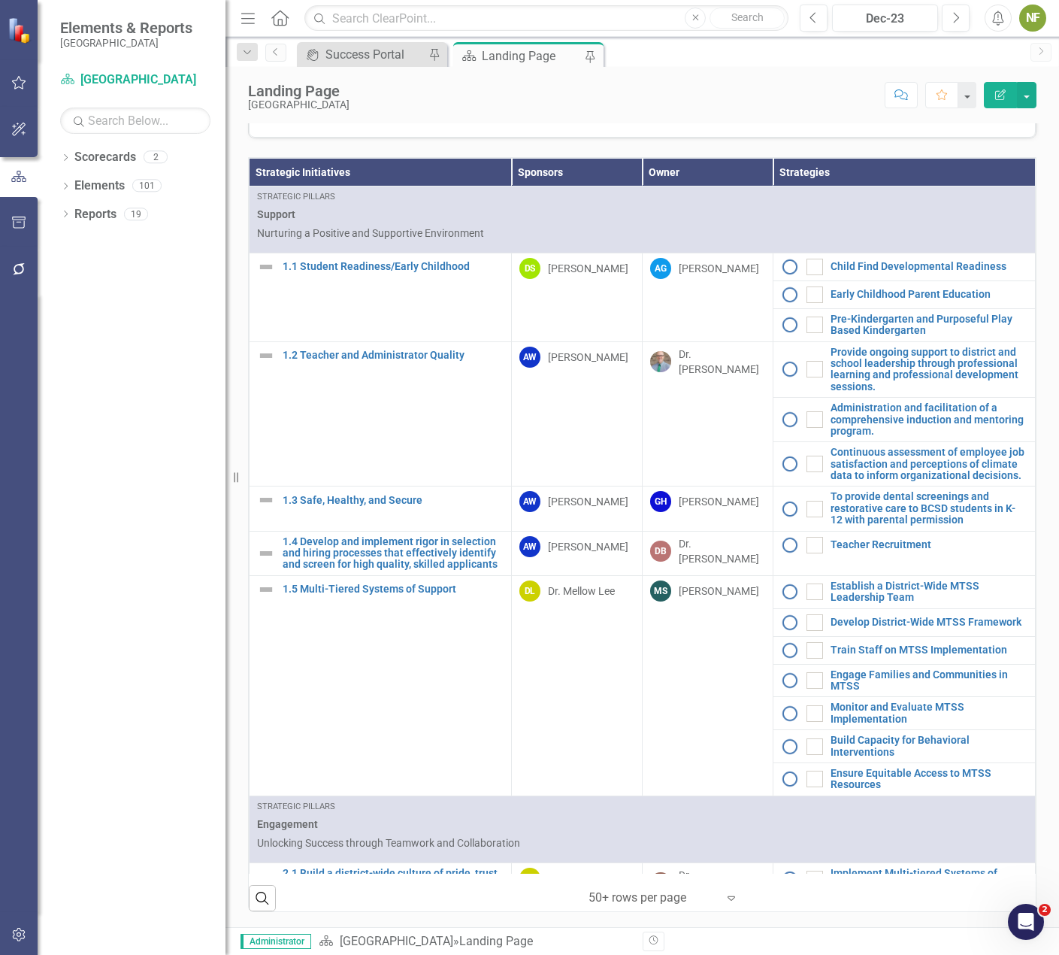
scroll to position [0, 0]
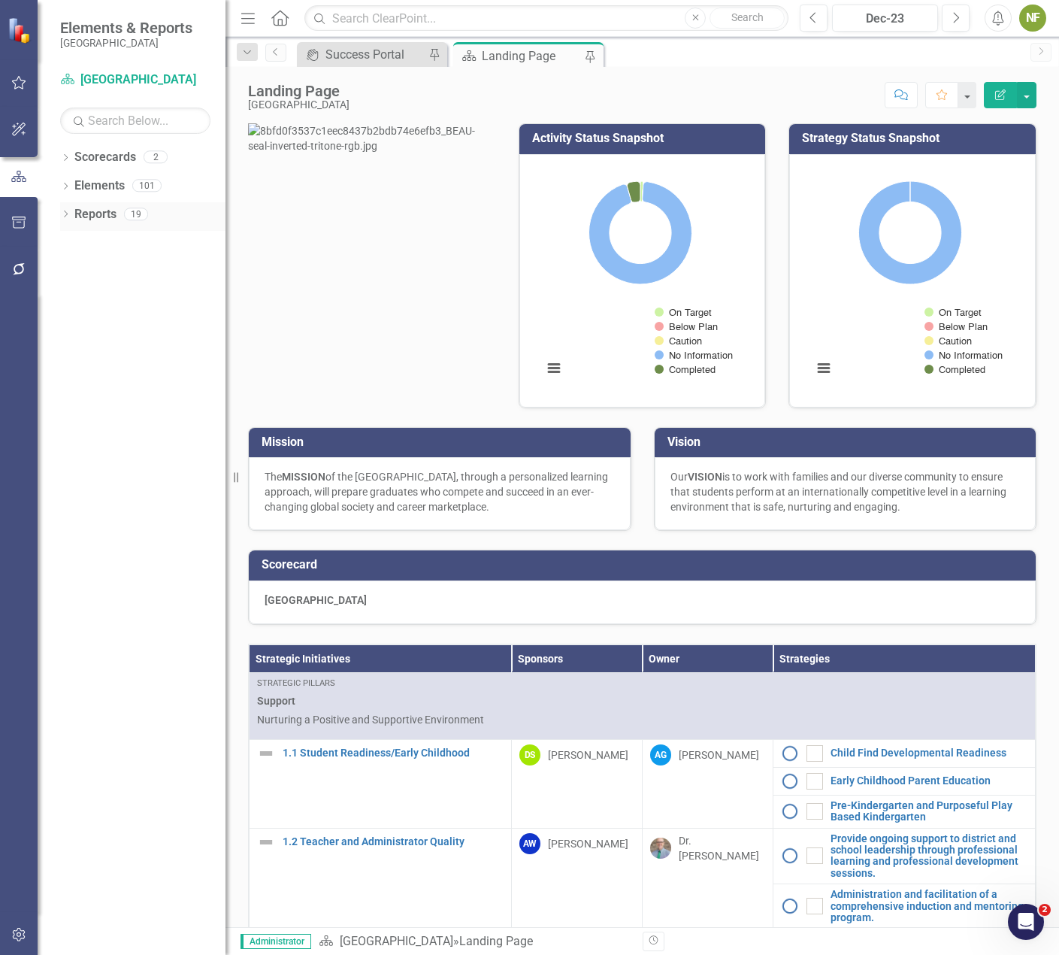
click at [78, 209] on link "Reports" at bounding box center [95, 214] width 42 height 17
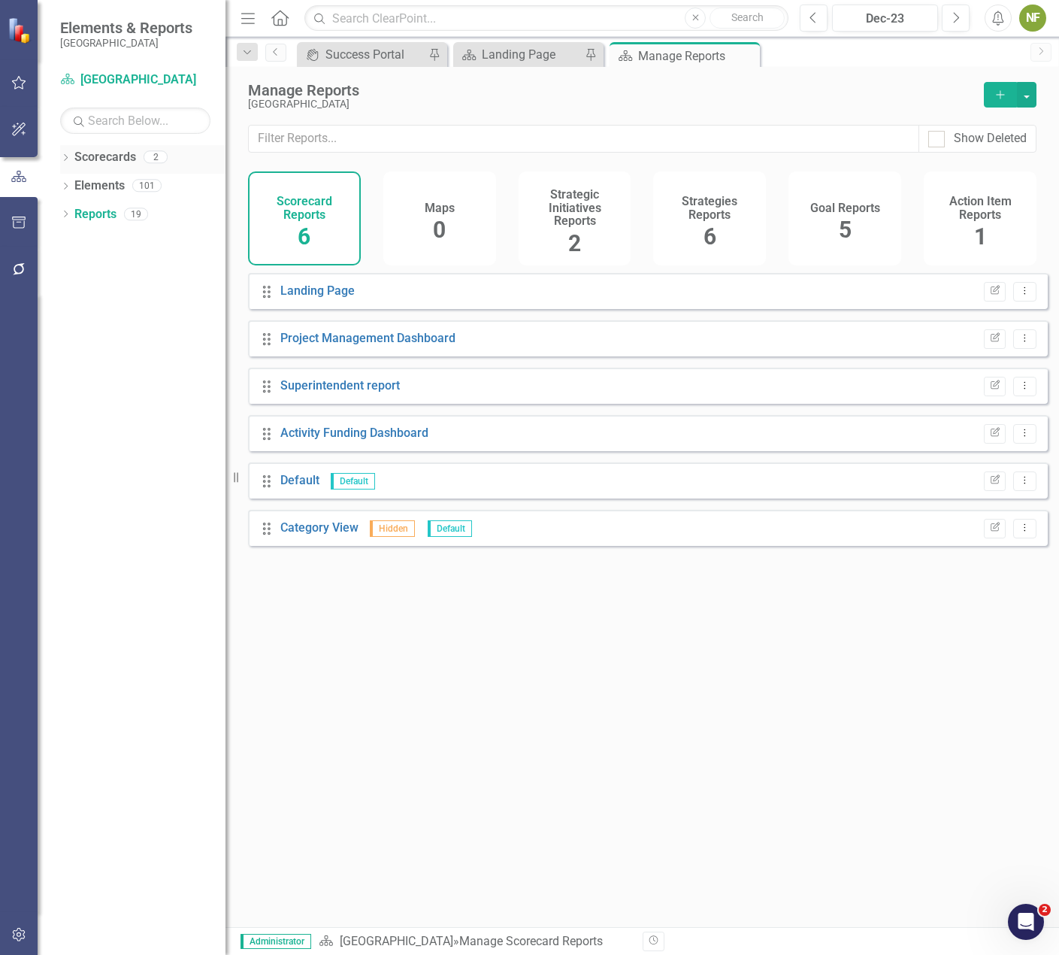
click at [114, 155] on link "Scorecards" at bounding box center [105, 157] width 62 height 17
